Goal: Information Seeking & Learning: Learn about a topic

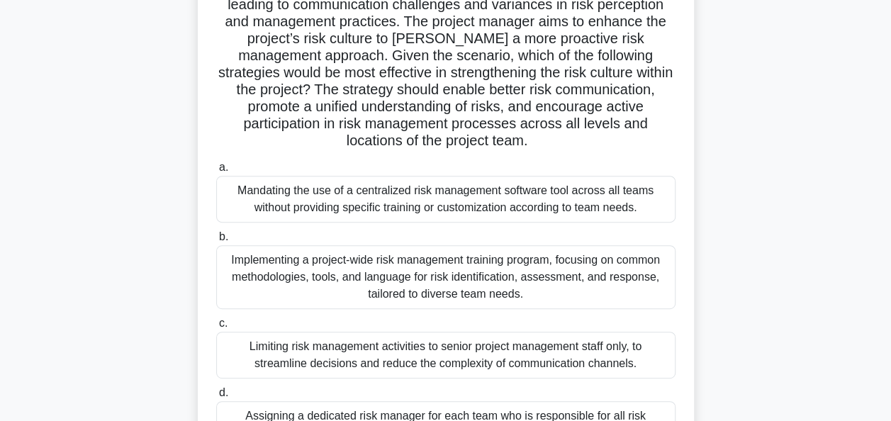
scroll to position [61, 0]
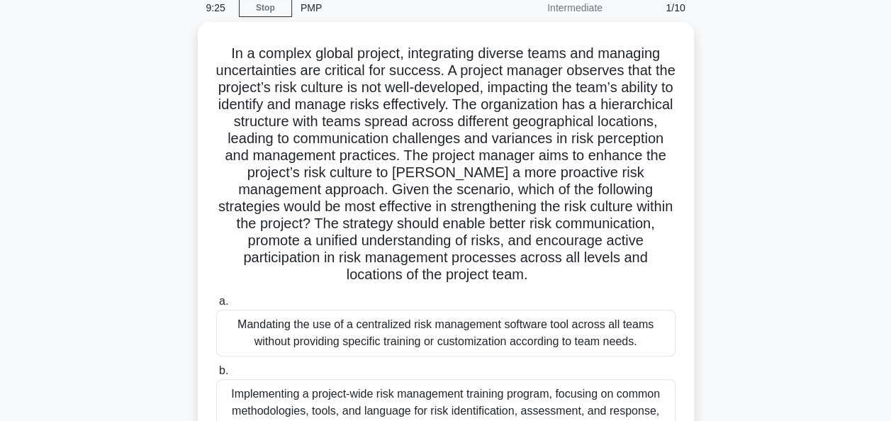
drag, startPoint x: 726, startPoint y: 281, endPoint x: 797, endPoint y: 313, distance: 78.0
click at [797, 313] on div "In a complex global project, integrating diverse teams and managing uncertainti…" at bounding box center [446, 329] width 808 height 614
click at [276, 9] on link "Stop" at bounding box center [265, 8] width 53 height 18
